Goal: Task Accomplishment & Management: Complete application form

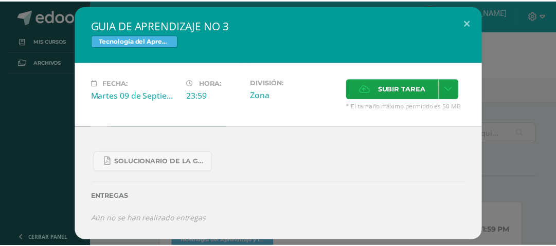
scroll to position [122, 0]
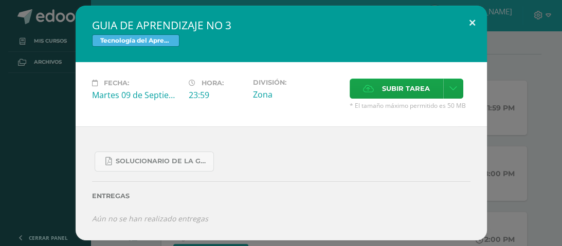
drag, startPoint x: 0, startPoint y: 0, endPoint x: 470, endPoint y: 20, distance: 470.8
click at [470, 20] on button at bounding box center [472, 23] width 29 height 35
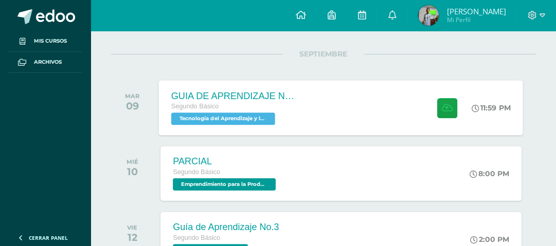
click at [348, 125] on div "GUIA DE APRENDIZAJE NO 3 Segundo Básico Tecnología del Aprendizaje y la Comunic…" at bounding box center [341, 107] width 364 height 55
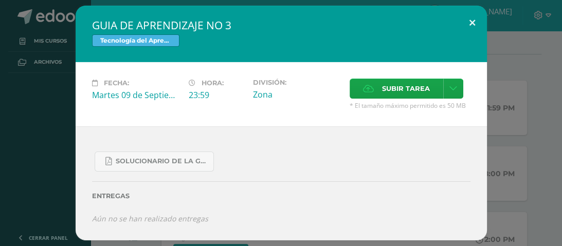
click at [470, 21] on button at bounding box center [472, 23] width 29 height 35
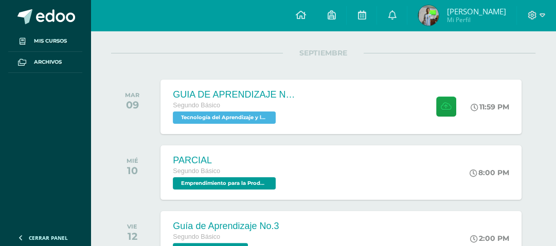
scroll to position [0, 0]
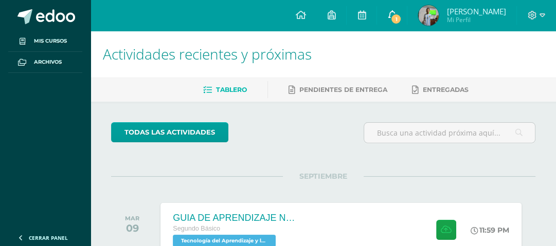
click at [396, 14] on icon at bounding box center [392, 14] width 8 height 9
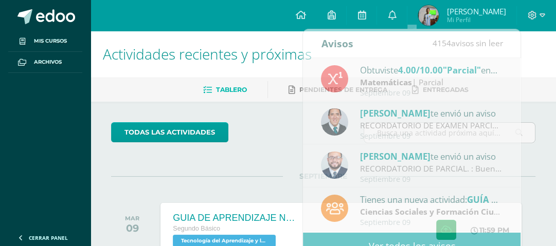
click at [269, 137] on div "todas las Actividades" at bounding box center [197, 136] width 180 height 29
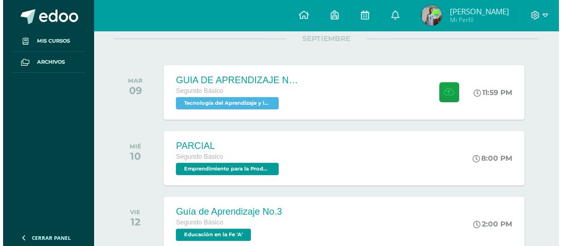
scroll to position [143, 0]
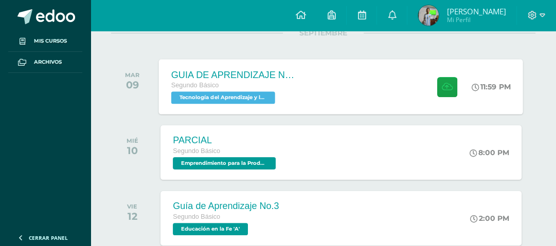
click at [414, 100] on div "GUIA DE APRENDIZAJE NO 3 Segundo Básico Tecnología del Aprendizaje y la Comunic…" at bounding box center [341, 86] width 364 height 55
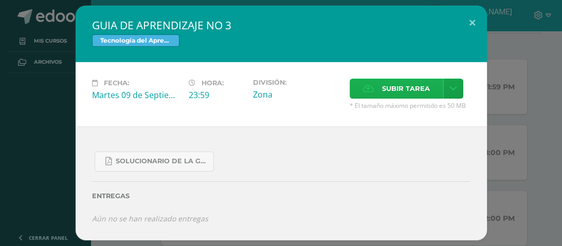
click at [358, 94] on label "Subir tarea" at bounding box center [397, 89] width 94 height 20
click at [0, 0] on input "Subir tarea" at bounding box center [0, 0] width 0 height 0
